Goal: Find specific page/section: Find specific page/section

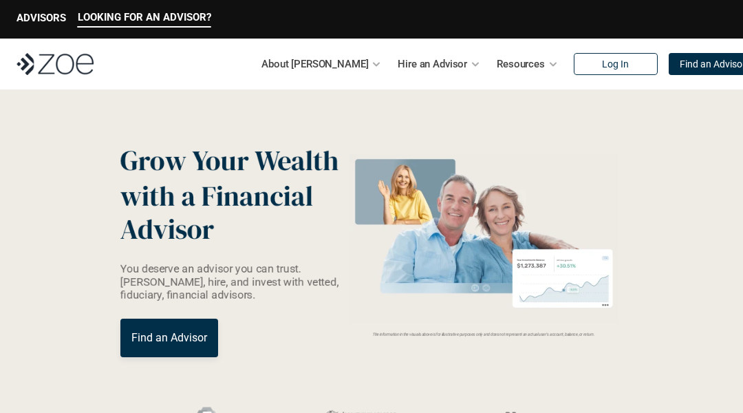
scroll to position [3140, 0]
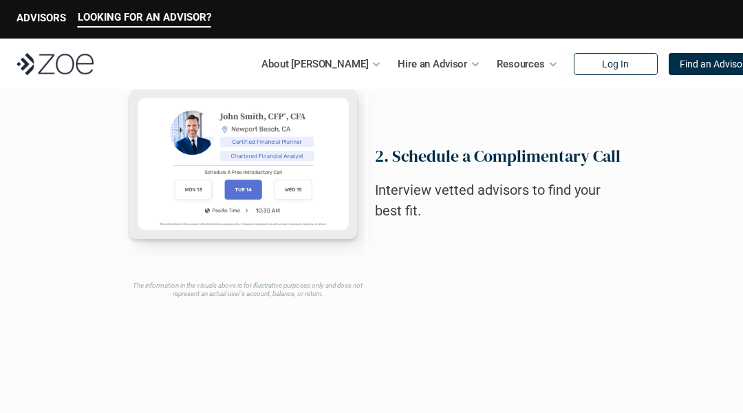
scroll to position [3140, 0]
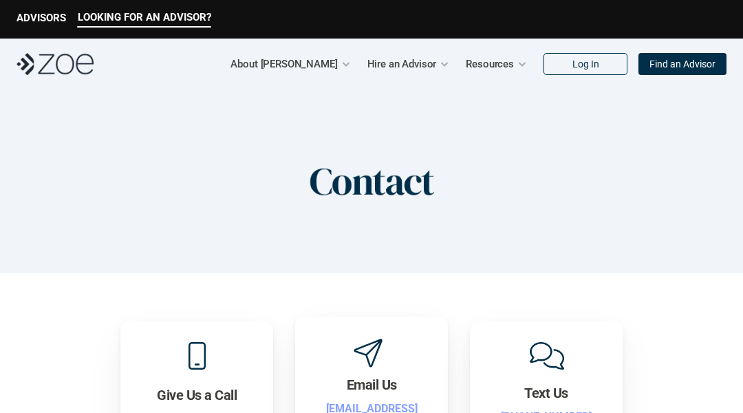
scroll to position [773, 0]
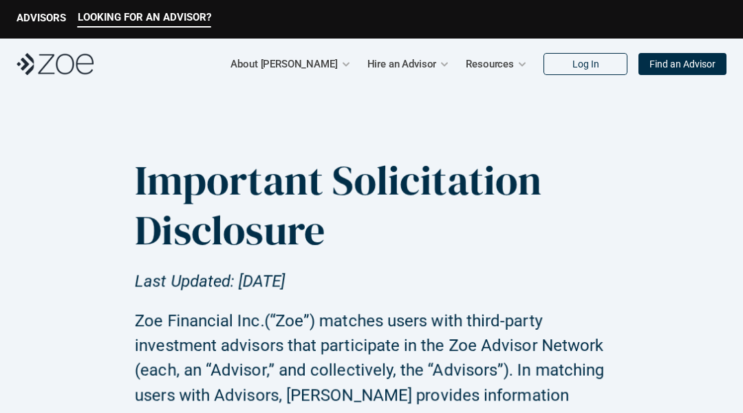
scroll to position [2703, 0]
